Goal: Information Seeking & Learning: Learn about a topic

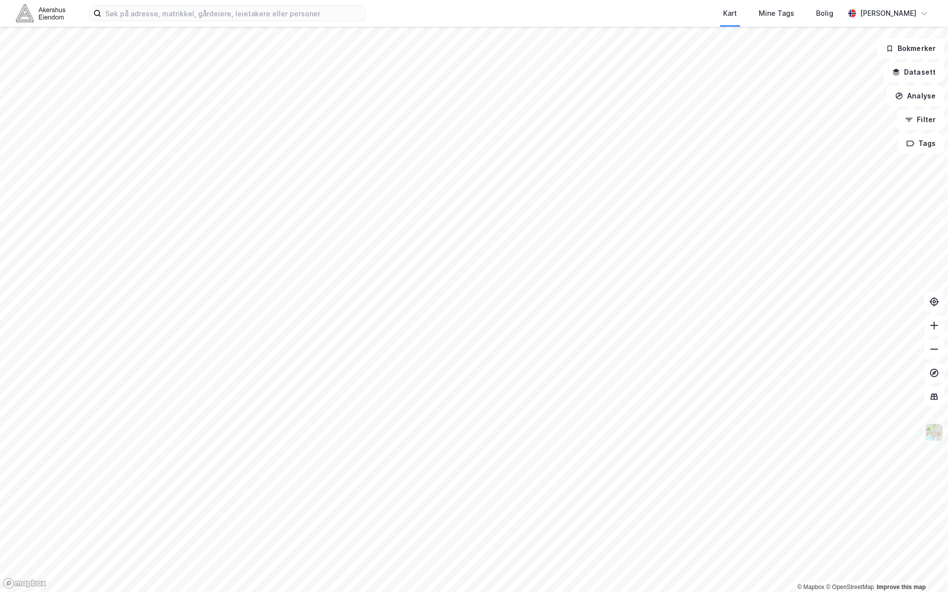
click at [933, 431] on img at bounding box center [934, 432] width 19 height 19
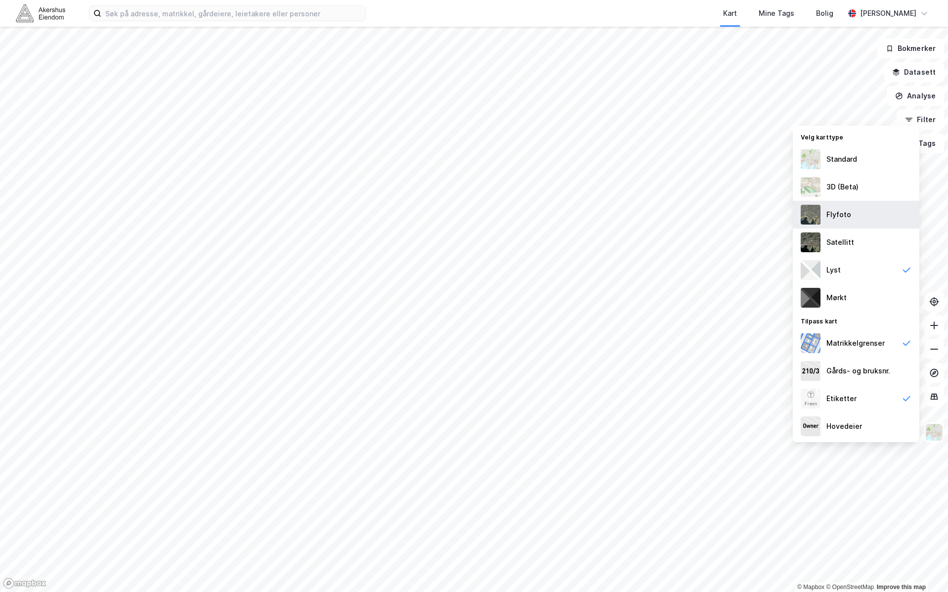
click at [856, 204] on div "Flyfoto" at bounding box center [856, 215] width 127 height 28
click at [829, 242] on div "Satellitt" at bounding box center [841, 242] width 28 height 12
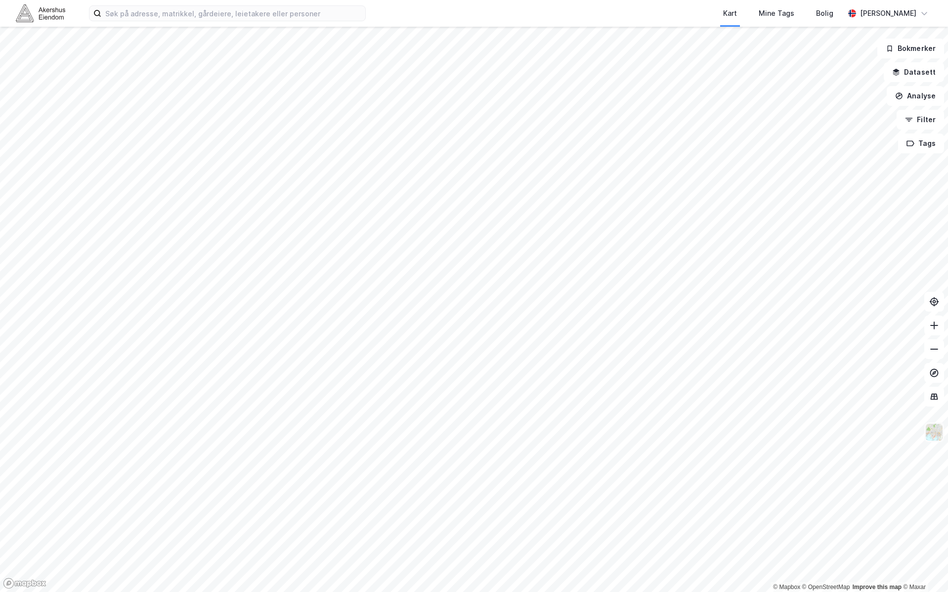
click at [941, 436] on img at bounding box center [934, 432] width 19 height 19
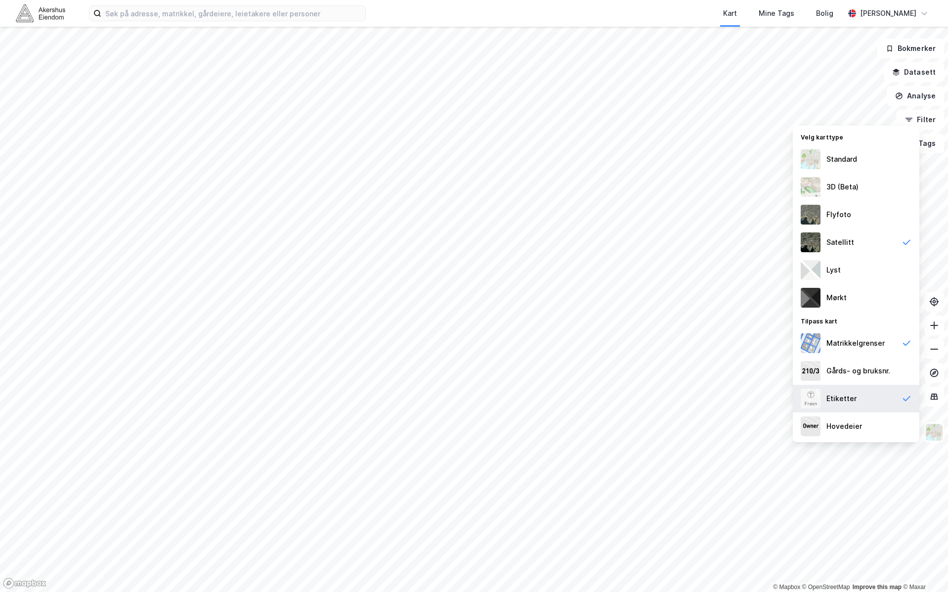
click at [848, 394] on div "Etiketter" at bounding box center [842, 399] width 30 height 12
click at [851, 339] on div "Matrikkelgrenser" at bounding box center [856, 343] width 58 height 12
click at [851, 398] on div "Etiketter" at bounding box center [842, 399] width 30 height 12
click at [835, 393] on div "Etiketter" at bounding box center [842, 399] width 30 height 12
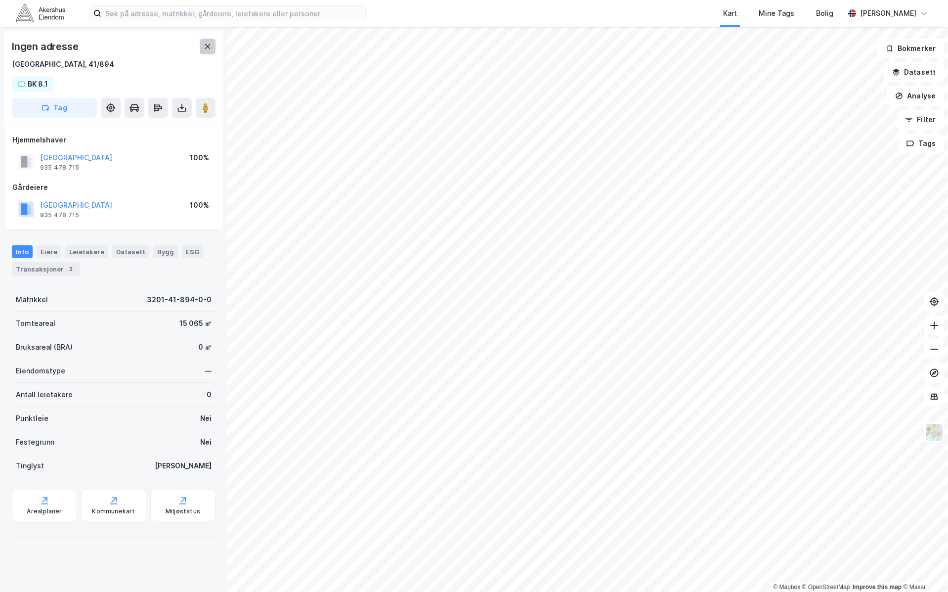
click at [211, 40] on button at bounding box center [208, 47] width 16 height 16
click at [213, 48] on button at bounding box center [208, 47] width 16 height 16
